Goal: Navigation & Orientation: Go to known website

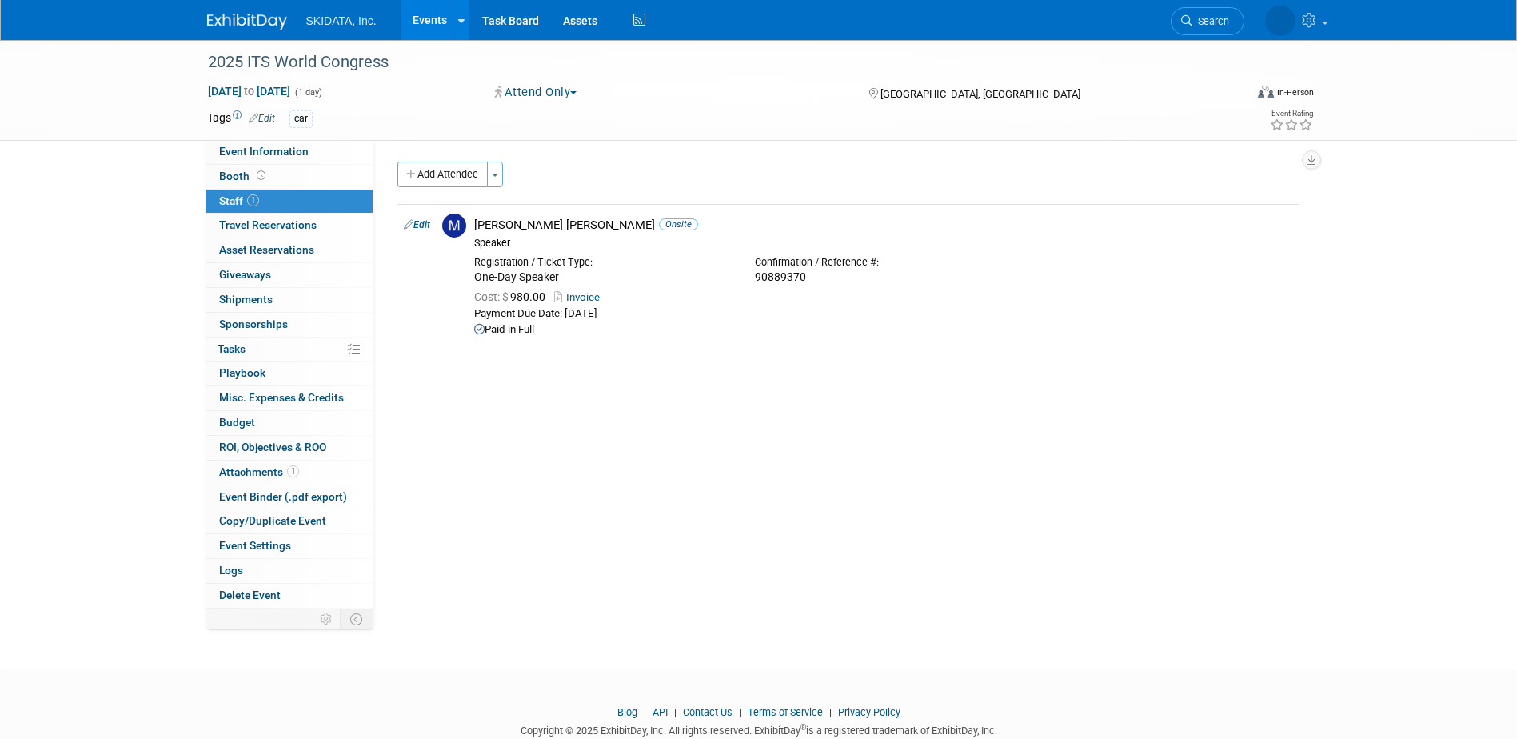
click at [438, 30] on link "Events" at bounding box center [430, 20] width 58 height 40
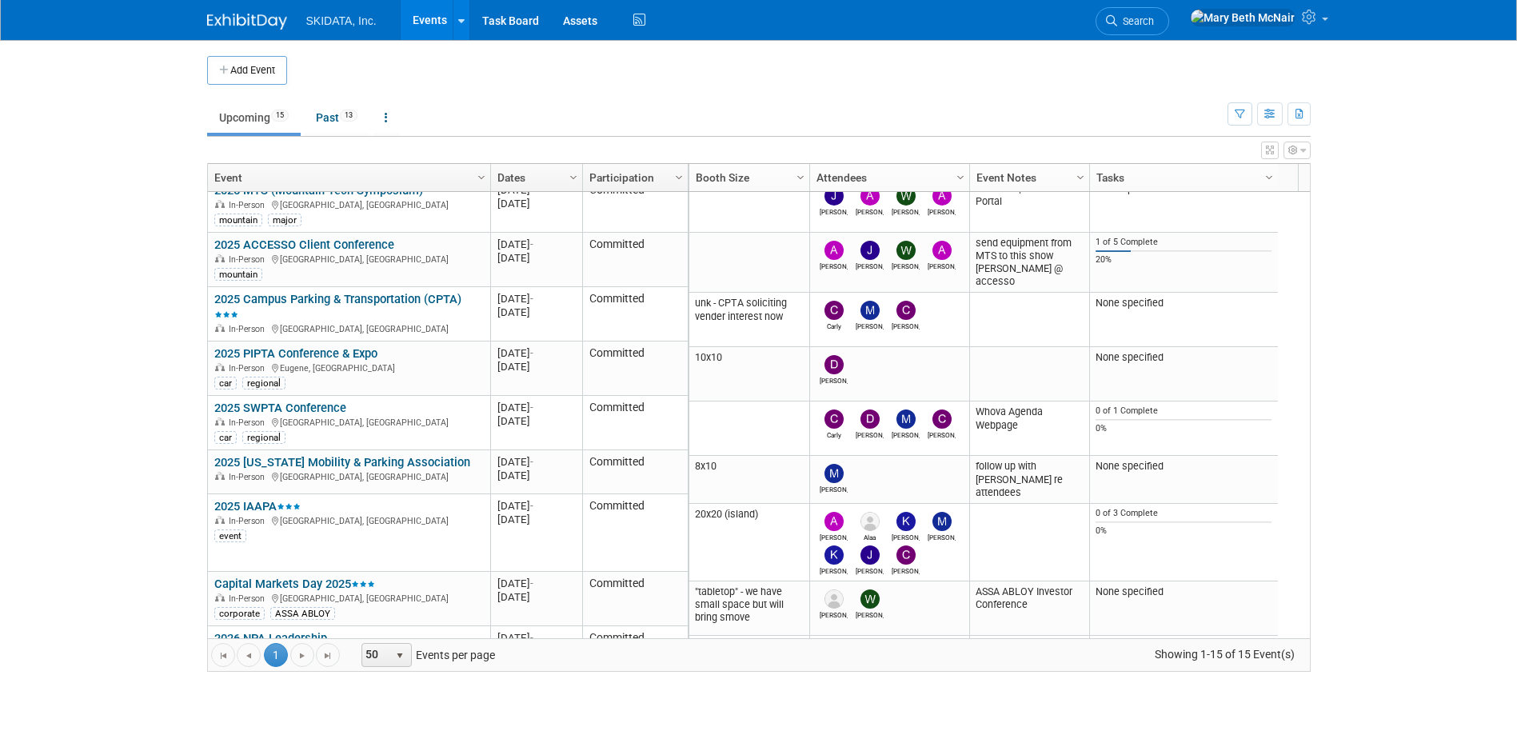
scroll to position [477, 0]
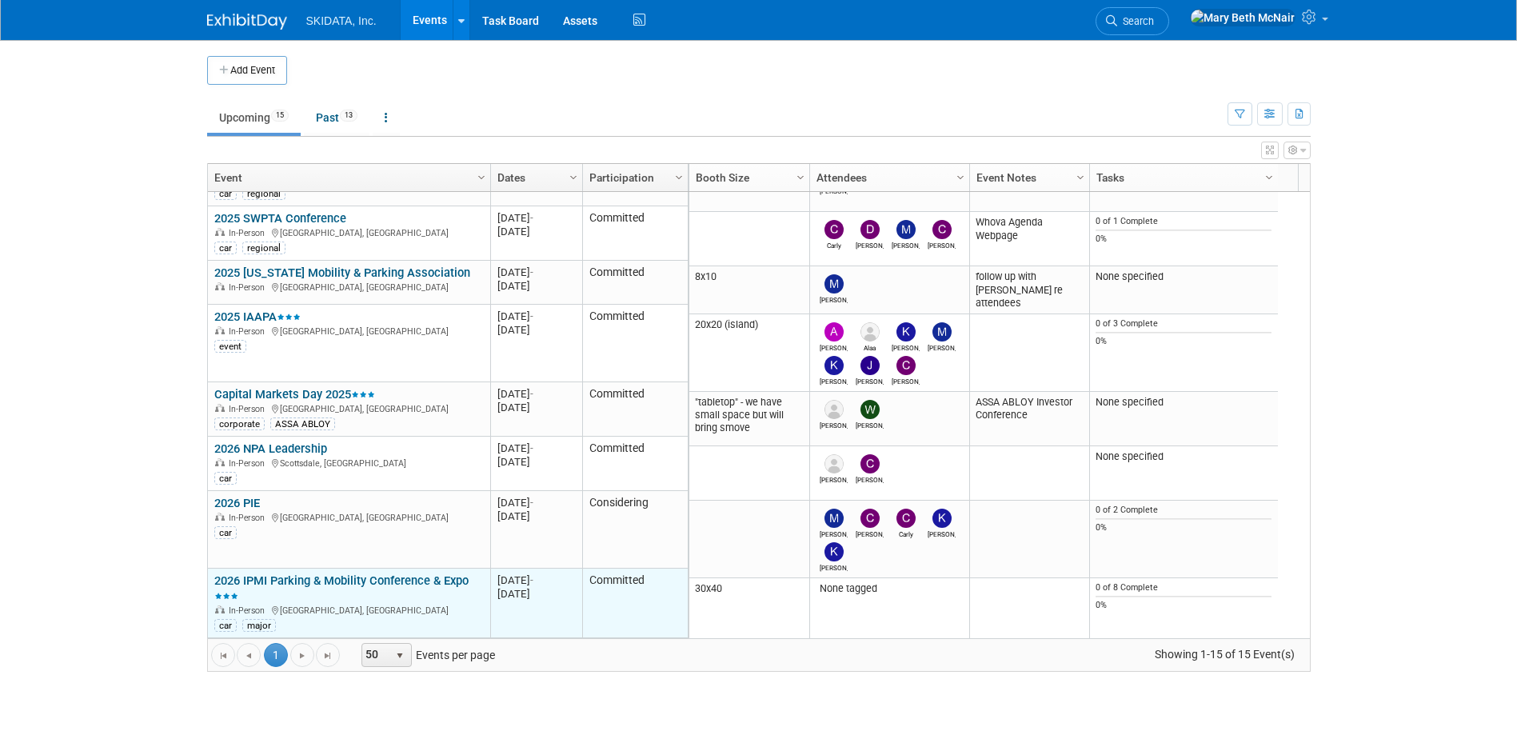
click at [264, 581] on link "2026 IPMI Parking & Mobility Conference & Expo" at bounding box center [341, 588] width 254 height 30
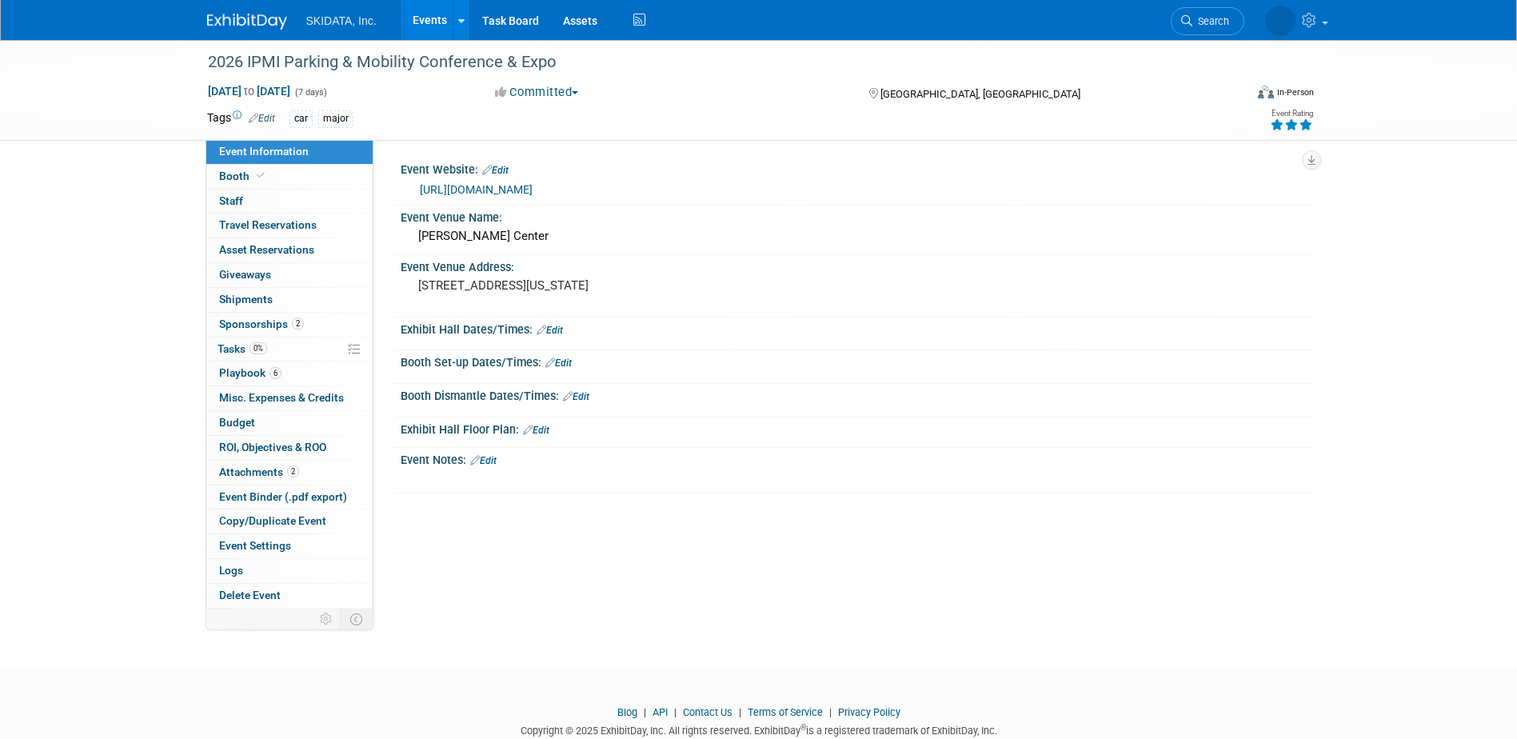
click at [533, 184] on link "https://ipmi.parking-mobility.org/2026/" at bounding box center [476, 189] width 113 height 13
